Goal: Information Seeking & Learning: Learn about a topic

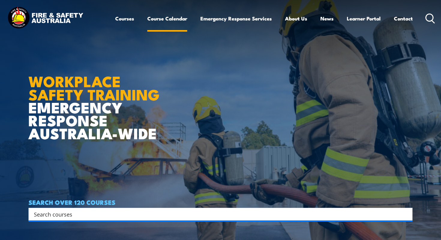
click at [167, 20] on link "Course Calendar" at bounding box center [167, 19] width 40 height 16
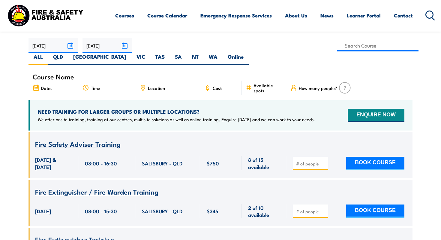
scroll to position [178, 0]
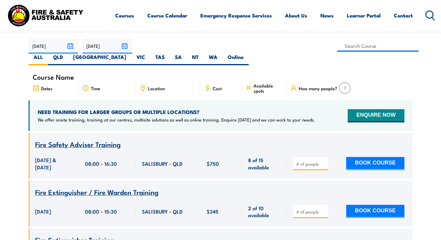
click at [157, 86] on span "Location" at bounding box center [156, 88] width 17 height 5
click at [142, 85] on icon at bounding box center [143, 87] width 4 height 5
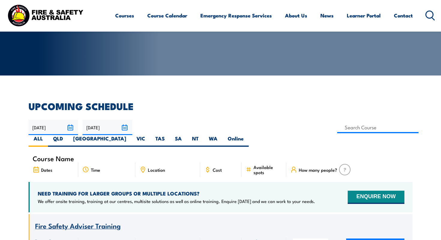
scroll to position [96, 0]
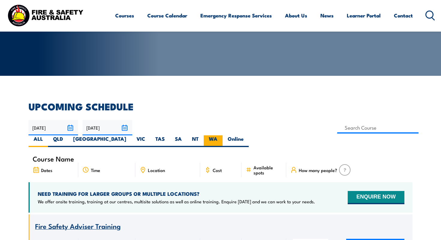
click at [223, 135] on label "WA" at bounding box center [213, 141] width 19 height 12
click at [222, 135] on input "WA" at bounding box center [220, 137] width 4 height 4
radio input "true"
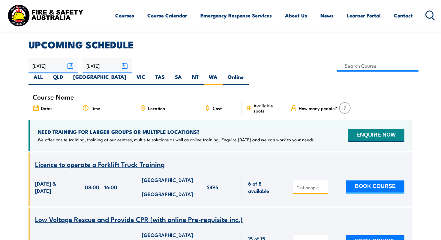
scroll to position [198, 0]
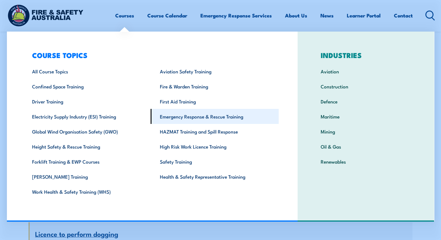
click at [209, 117] on link "Emergency Response & Rescue Training" at bounding box center [215, 116] width 128 height 15
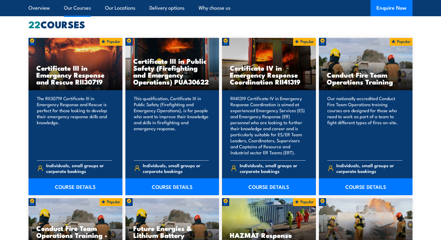
scroll to position [508, 0]
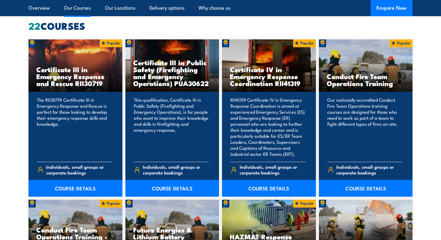
click at [65, 79] on h3 "Certificate III in Emergency Response and Rescue RII30719" at bounding box center [75, 76] width 78 height 21
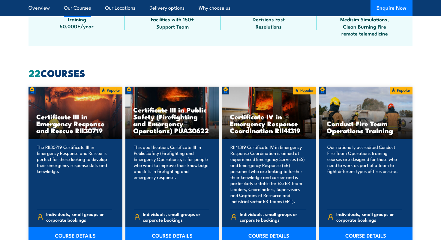
scroll to position [462, 0]
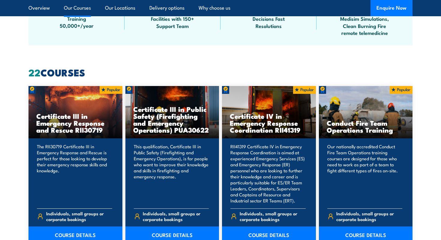
click at [65, 76] on h2 "22 COURSES" at bounding box center [221, 72] width 384 height 8
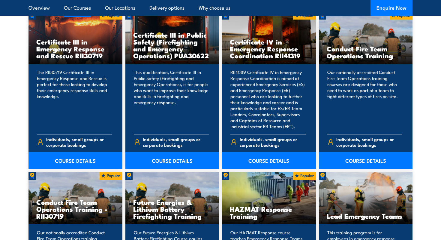
scroll to position [537, 0]
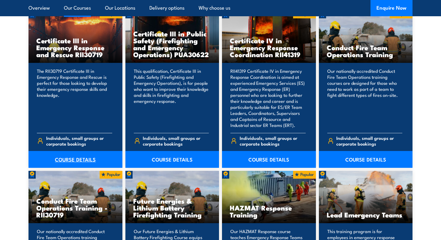
click at [67, 161] on link "COURSE DETAILS" at bounding box center [76, 159] width 94 height 17
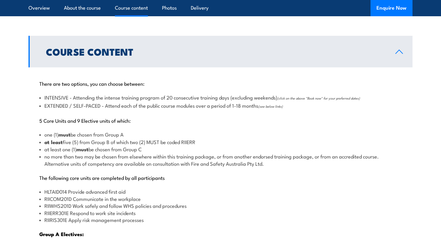
scroll to position [625, 0]
